Goal: Find specific page/section: Find specific page/section

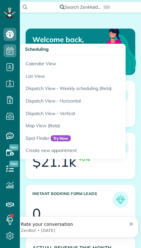
click at [35, 64] on link "Calendar View" at bounding box center [100, 62] width 161 height 15
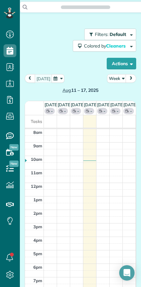
scroll to position [3, 3]
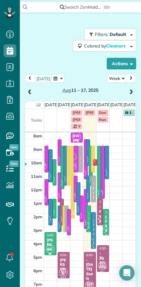
click at [32, 93] on span at bounding box center [29, 93] width 7 height 6
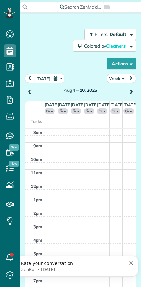
scroll to position [0, 0]
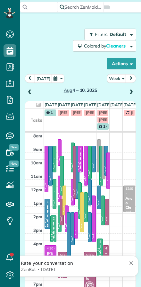
click at [118, 79] on button "Week" at bounding box center [116, 78] width 19 height 9
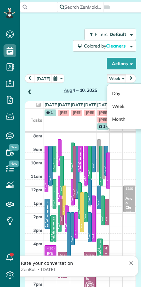
click at [119, 93] on link "Day" at bounding box center [133, 93] width 51 height 13
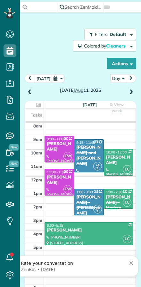
click at [31, 90] on span at bounding box center [29, 93] width 7 height 6
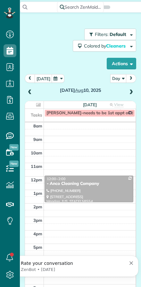
click at [31, 90] on span at bounding box center [29, 93] width 7 height 6
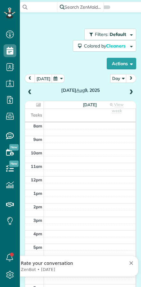
click at [33, 89] on span at bounding box center [29, 93] width 7 height 10
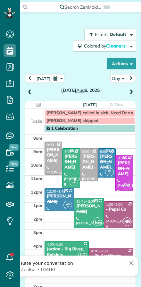
click at [34, 88] on div "Friday Aug 8, 2025" at bounding box center [81, 85] width 112 height 22
click at [29, 91] on span at bounding box center [29, 93] width 7 height 6
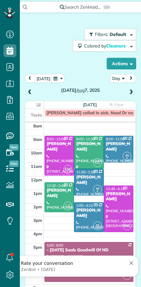
click at [29, 91] on span at bounding box center [29, 93] width 7 height 6
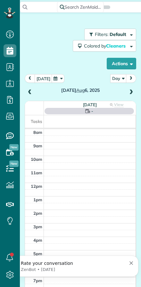
click at [30, 92] on span at bounding box center [29, 93] width 7 height 6
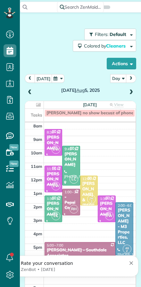
click at [32, 92] on span at bounding box center [29, 93] width 7 height 6
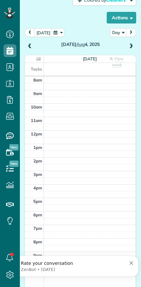
scroll to position [53, 0]
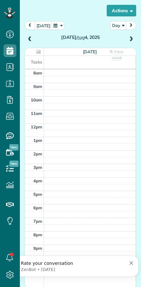
click at [133, 40] on span at bounding box center [131, 40] width 7 height 6
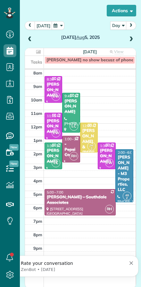
click at [30, 39] on span at bounding box center [29, 40] width 7 height 6
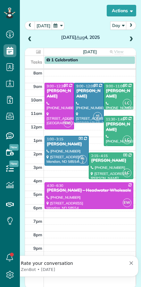
click at [106, 163] on div "Michele Clark" at bounding box center [111, 160] width 40 height 5
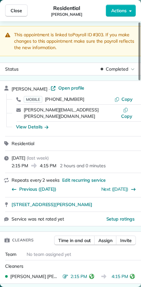
scroll to position [3, 0]
click at [11, 13] on span "Close" at bounding box center [17, 10] width 12 height 6
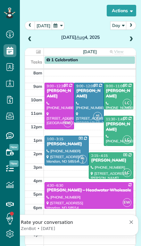
scroll to position [260, 20]
click at [42, 21] on button "today" at bounding box center [44, 25] width 18 height 9
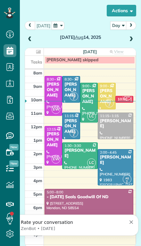
click at [76, 143] on div at bounding box center [80, 156] width 35 height 26
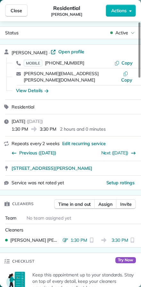
scroll to position [287, 20]
